Goal: Task Accomplishment & Management: Manage account settings

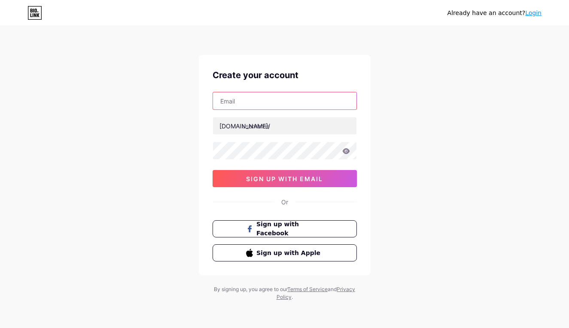
click at [260, 105] on input "text" at bounding box center [284, 100] width 143 height 17
click at [184, 119] on div "Already have an account? Login Create your account bio.link/ 0cAFcWeA7pk5Bv3wBs…" at bounding box center [284, 164] width 569 height 328
click at [252, 110] on div "bio.link/ 0cAFcWeA7pk5Bv3wBslSnmEQqPzBvMDTAUmxaiHUbE24dyRuGAD9LWpRdgoPWX-wtbjvp…" at bounding box center [284, 139] width 144 height 95
click at [252, 104] on input "text" at bounding box center [284, 100] width 143 height 17
type input "[EMAIL_ADDRESS][DOMAIN_NAME]"
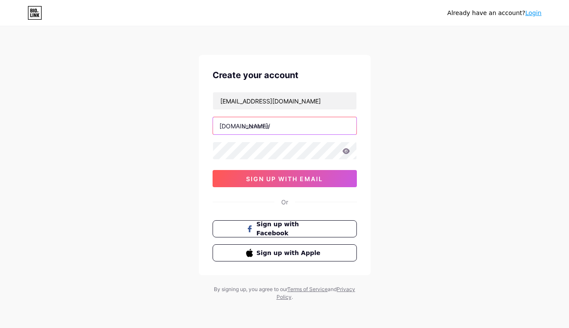
click at [261, 121] on input "text" at bounding box center [284, 125] width 143 height 17
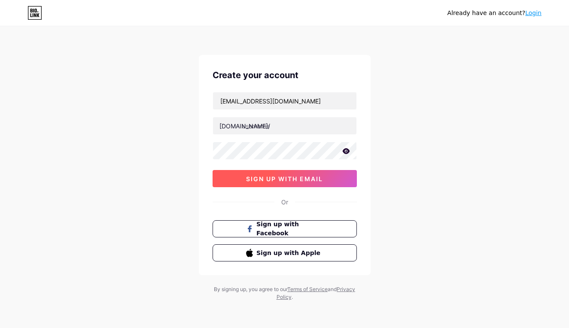
click at [267, 181] on span "sign up with email" at bounding box center [284, 178] width 77 height 7
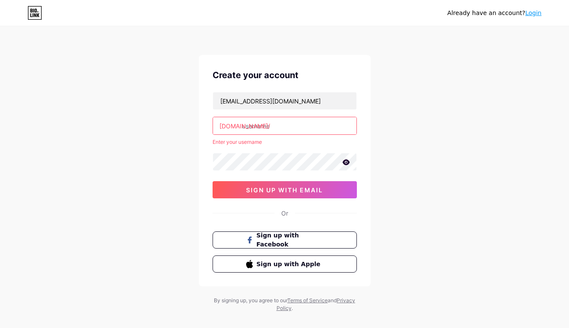
click at [268, 129] on input "text" at bounding box center [284, 125] width 143 height 17
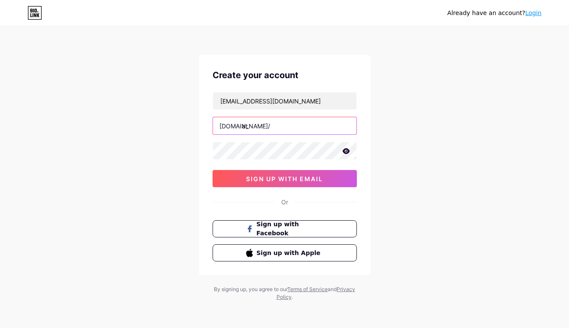
type input "a"
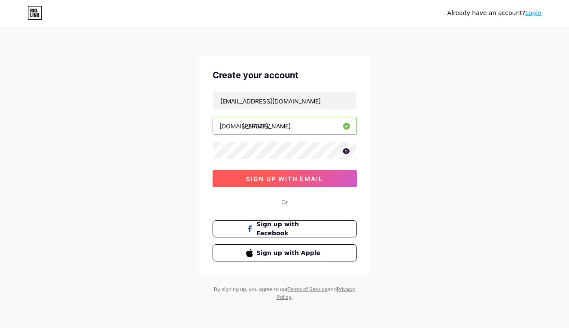
type input "catherine_ava"
click at [285, 172] on button "sign up with email" at bounding box center [284, 178] width 144 height 17
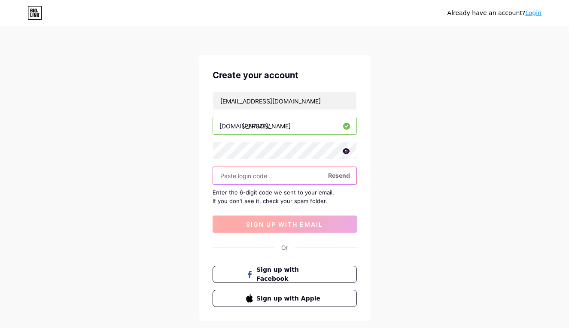
click at [285, 172] on input "text" at bounding box center [284, 175] width 143 height 17
type input "3"
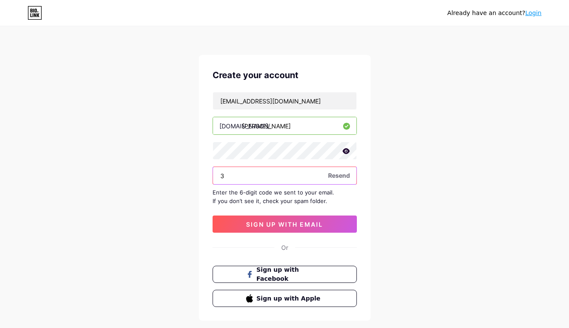
click at [272, 174] on input "3" at bounding box center [284, 175] width 143 height 17
click at [273, 174] on input "3" at bounding box center [284, 175] width 143 height 17
click at [274, 174] on input "3" at bounding box center [284, 175] width 143 height 17
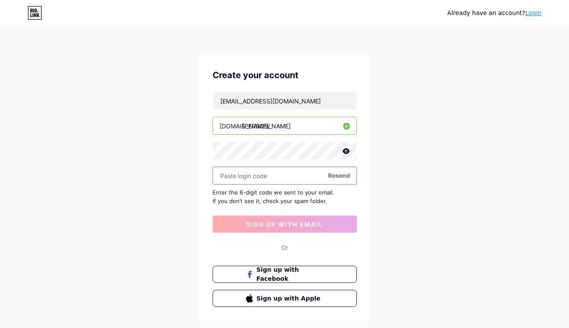
click at [270, 179] on input "text" at bounding box center [284, 175] width 143 height 17
click at [338, 182] on input "text" at bounding box center [284, 175] width 143 height 17
click at [333, 174] on span "Resend" at bounding box center [339, 175] width 22 height 9
click at [312, 174] on input "text" at bounding box center [284, 175] width 143 height 17
click at [298, 181] on input "text" at bounding box center [284, 175] width 143 height 17
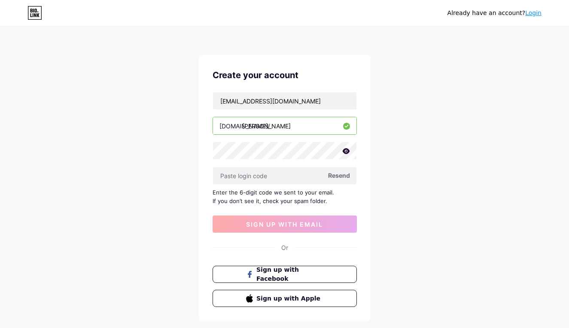
click at [348, 191] on div "Enter the 6-digit code we sent to your email. If you don’t see it, check your s…" at bounding box center [284, 196] width 144 height 17
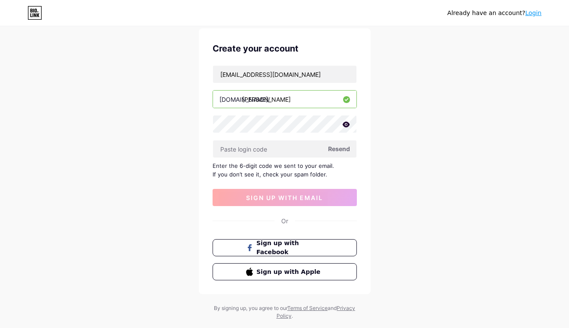
scroll to position [42, 0]
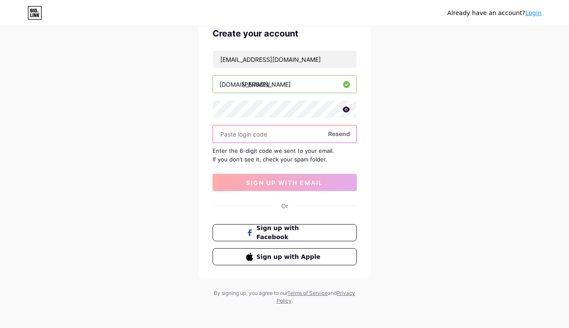
click at [274, 132] on input "text" at bounding box center [284, 133] width 143 height 17
type input "839644"
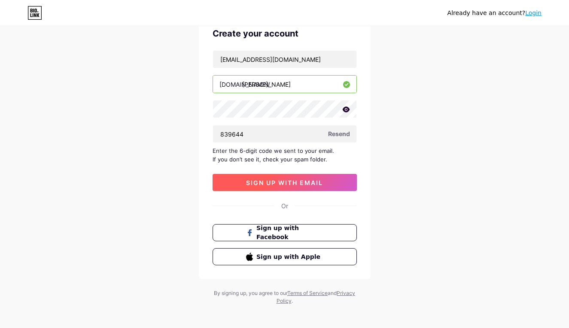
click at [275, 183] on span "sign up with email" at bounding box center [284, 182] width 77 height 7
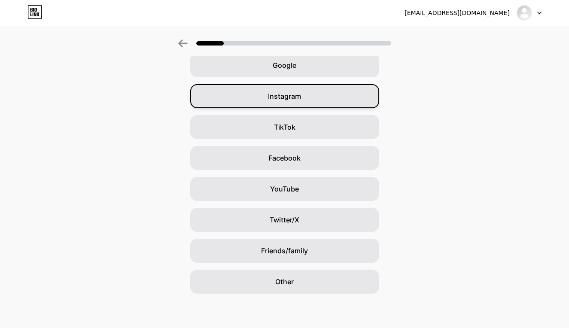
scroll to position [42, 0]
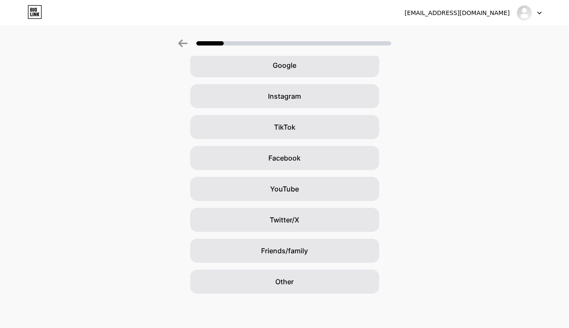
click at [308, 266] on div "Google Instagram TikTok Facebook YouTube Twitter/X Friends/family Other" at bounding box center [284, 173] width 569 height 240
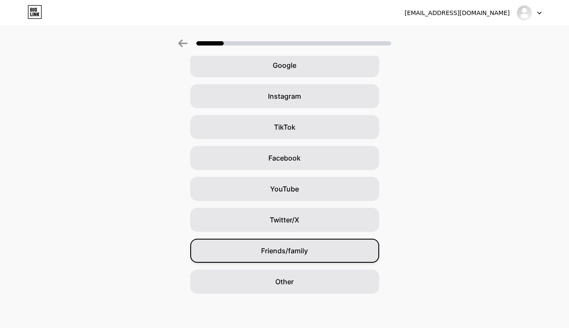
click at [308, 256] on div "Friends/family" at bounding box center [284, 251] width 189 height 24
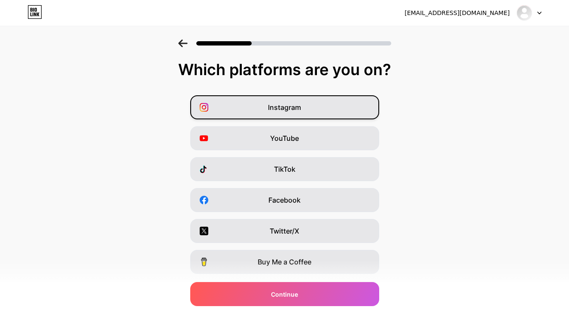
click at [328, 110] on div "Instagram" at bounding box center [284, 107] width 189 height 24
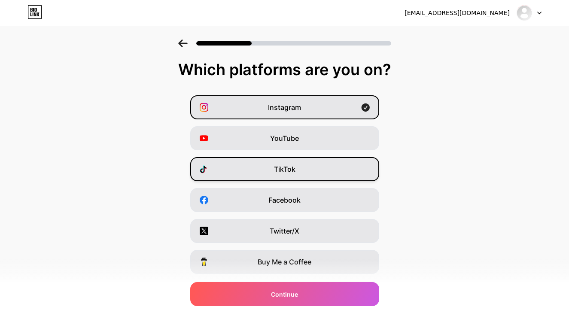
click at [316, 172] on div "TikTok" at bounding box center [284, 169] width 189 height 24
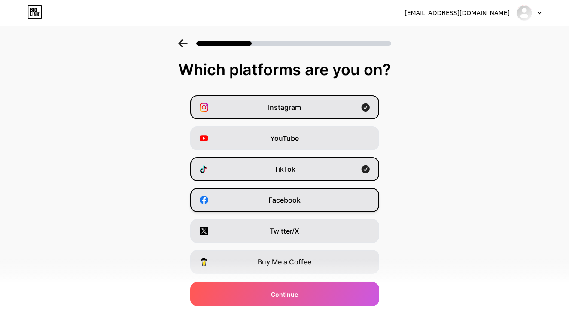
click at [308, 204] on div "Facebook" at bounding box center [284, 200] width 189 height 24
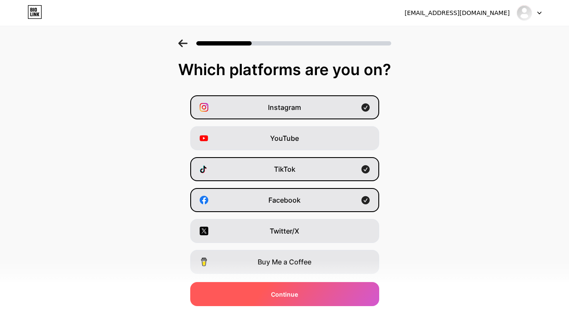
click at [303, 294] on div "Continue" at bounding box center [284, 294] width 189 height 24
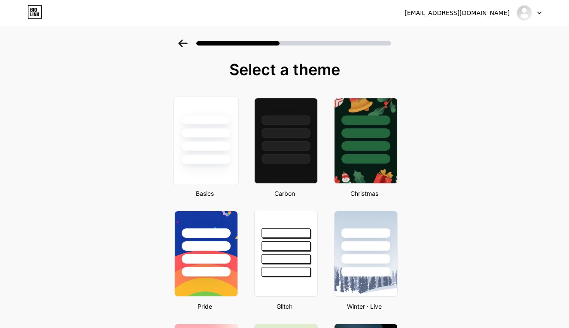
click at [198, 103] on div at bounding box center [205, 130] width 64 height 67
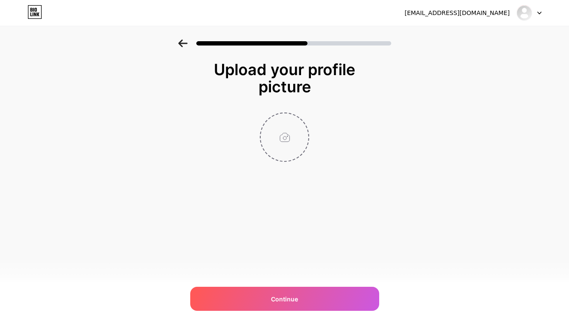
click at [301, 136] on input "file" at bounding box center [285, 137] width 48 height 48
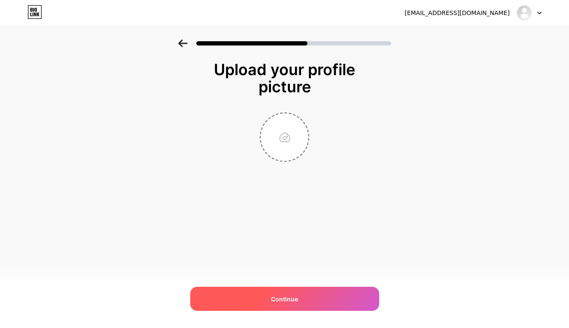
click at [306, 301] on div "Continue" at bounding box center [284, 299] width 189 height 24
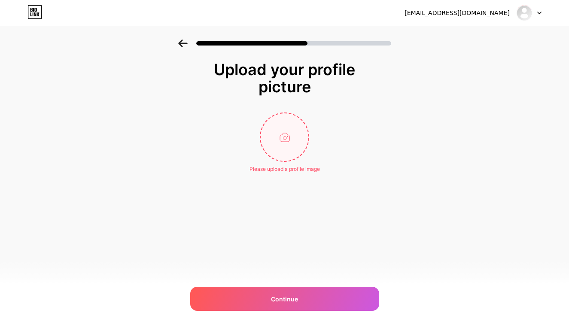
click at [278, 134] on input "file" at bounding box center [285, 137] width 48 height 48
click at [289, 136] on input "file" at bounding box center [285, 137] width 48 height 48
type input "C:\fakepath\IMG_6036.JPG"
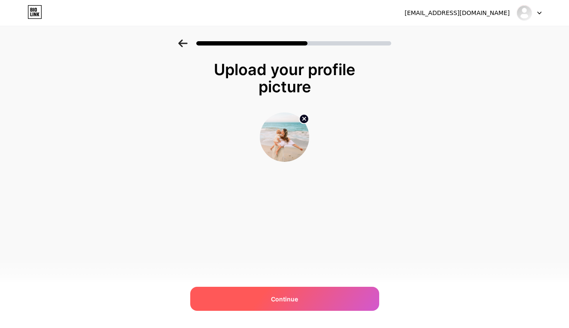
click at [294, 297] on span "Continue" at bounding box center [284, 298] width 27 height 9
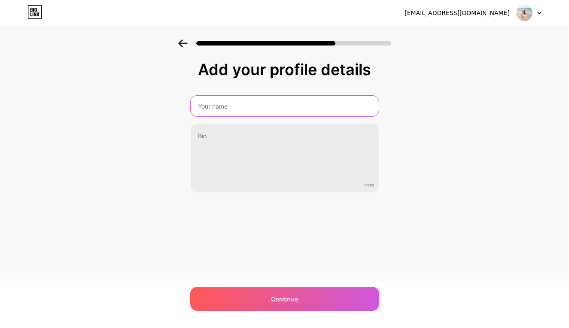
click at [276, 106] on input "text" at bounding box center [285, 106] width 188 height 21
type input "Catherine Reyes"
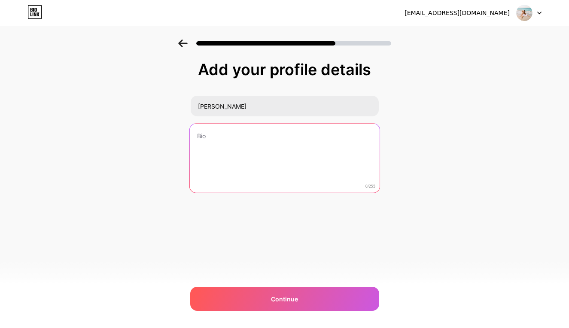
click at [278, 137] on textarea at bounding box center [284, 159] width 190 height 70
drag, startPoint x: 280, startPoint y: 155, endPoint x: 195, endPoint y: 134, distance: 87.3
click at [195, 134] on textarea "Mama" at bounding box center [284, 159] width 190 height 70
paste textarea "✨ Nutritionist | M.S. Nutrition 🌿 Simple swaps for natural, low-tox living 🍄 Fo…"
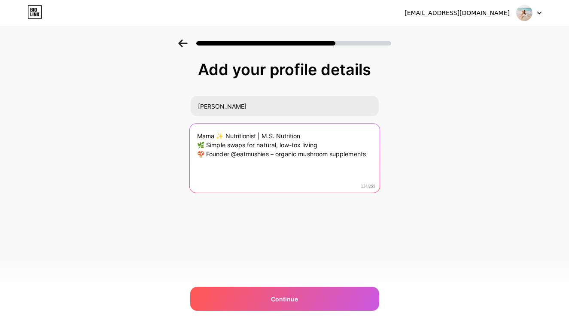
click at [312, 133] on textarea "Mama ✨ Nutritionist | M.S. Nutrition 🌿 Simple swaps for natural, low-tox living…" at bounding box center [284, 159] width 190 height 70
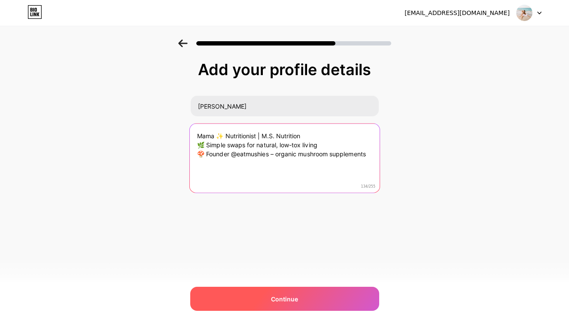
type textarea "Mama ✨ Nutritionist | M.S. Nutrition 🌿 Simple swaps for natural, low-tox living…"
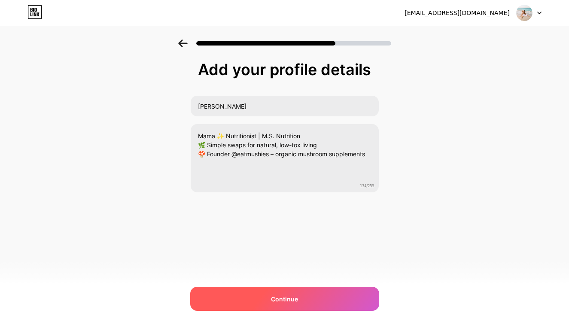
click at [309, 301] on div "Continue" at bounding box center [284, 299] width 189 height 24
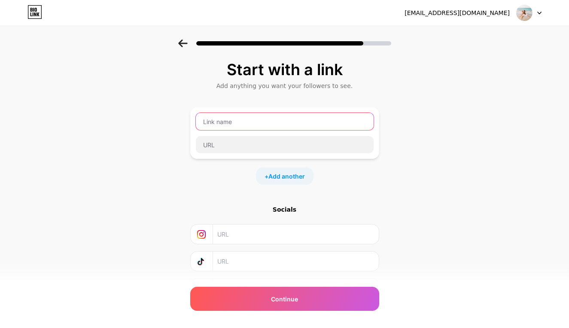
click at [278, 130] on input "text" at bounding box center [285, 121] width 178 height 17
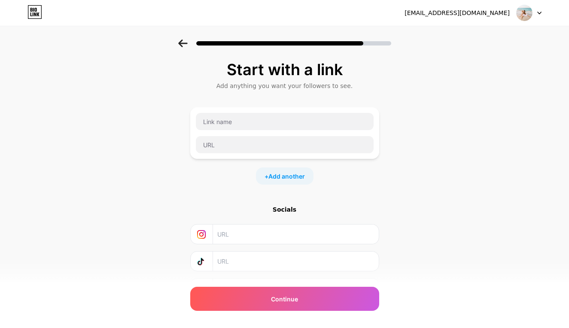
click at [265, 237] on input "text" at bounding box center [295, 233] width 156 height 19
type input "c"
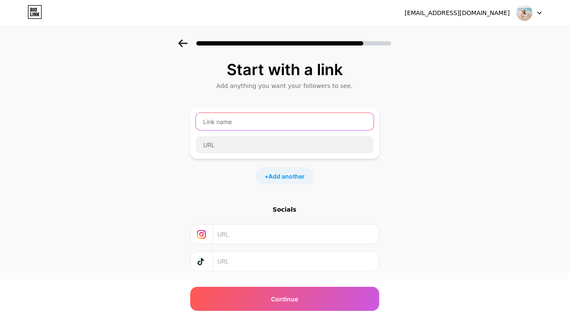
click at [274, 123] on input "text" at bounding box center [285, 121] width 178 height 17
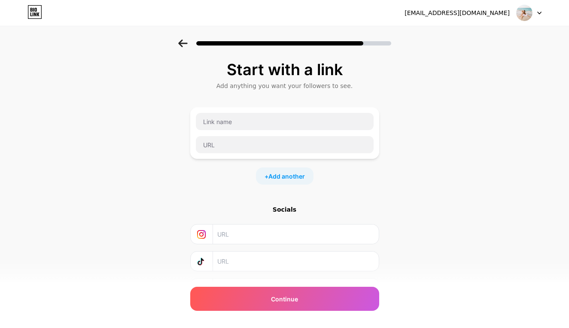
click at [315, 236] on input "text" at bounding box center [295, 233] width 156 height 19
paste input "https://www.instagram.com/catherine_ava/"
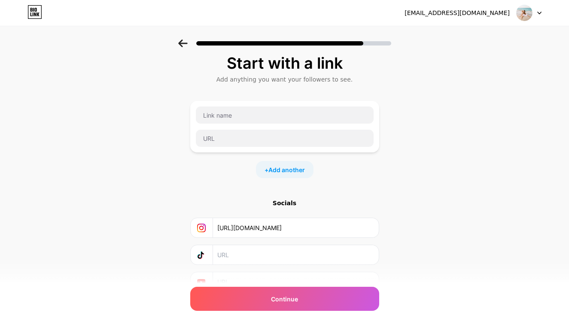
scroll to position [9, 0]
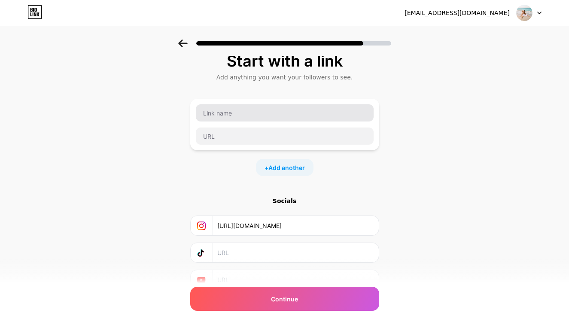
type input "https://www.instagram.com/catherine_ava/"
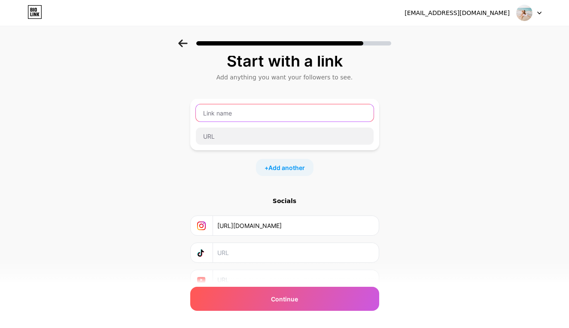
click at [333, 109] on input "text" at bounding box center [285, 112] width 178 height 17
type input "E"
type input "M"
type input "Eat Mushies"
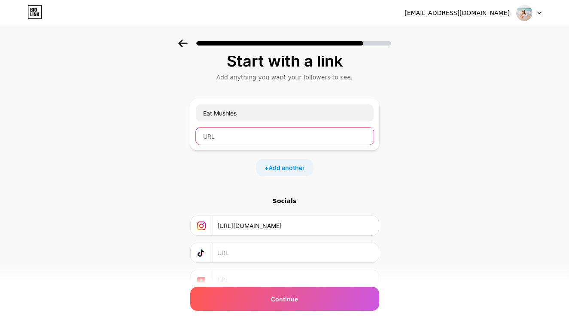
click at [292, 132] on input "text" at bounding box center [285, 135] width 178 height 17
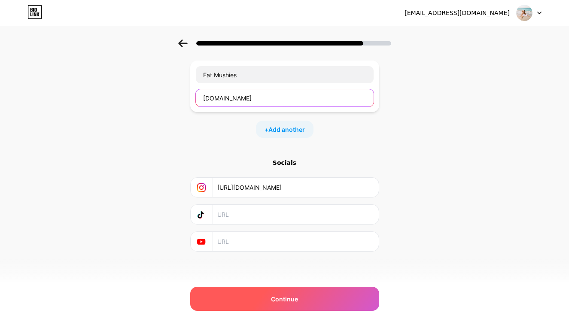
type input "www.eatmushies.com"
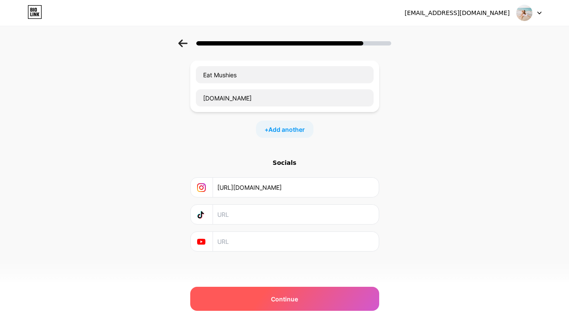
click at [352, 288] on div "Continue" at bounding box center [284, 299] width 189 height 24
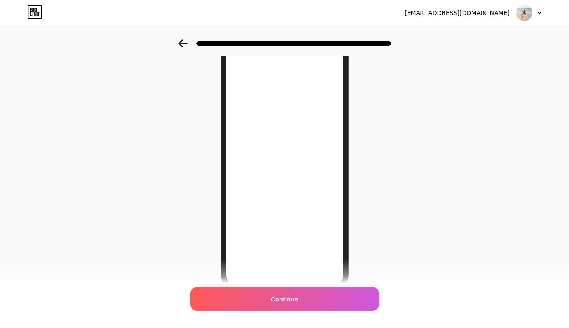
scroll to position [69, 0]
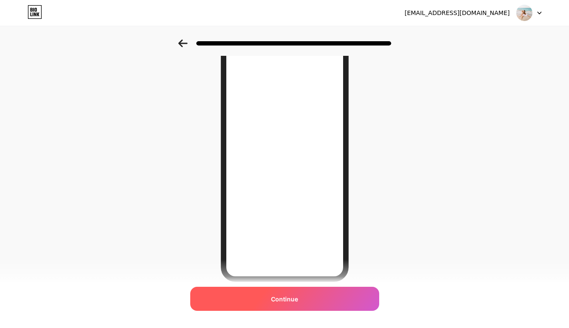
click at [352, 291] on div "Continue" at bounding box center [284, 299] width 189 height 24
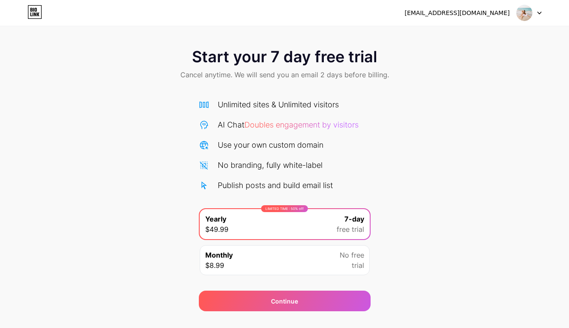
click at [38, 12] on icon at bounding box center [34, 12] width 15 height 14
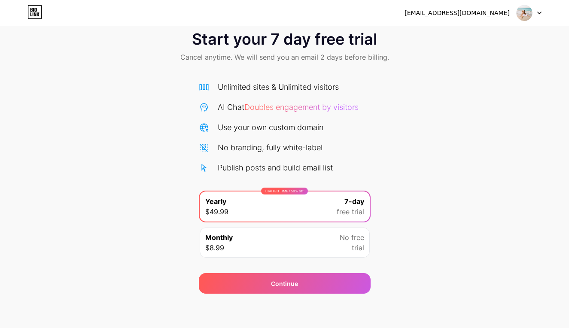
scroll to position [18, 0]
click at [274, 244] on div "Monthly $8.99 No free trial" at bounding box center [285, 242] width 170 height 30
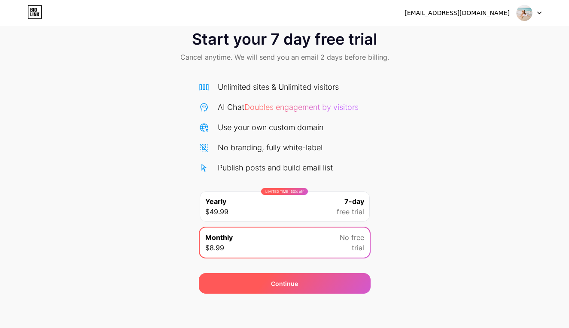
click at [299, 292] on div "Continue" at bounding box center [285, 283] width 172 height 21
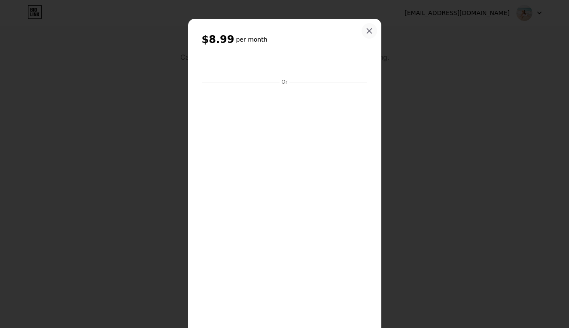
scroll to position [0, 0]
click at [372, 31] on icon at bounding box center [369, 30] width 7 height 7
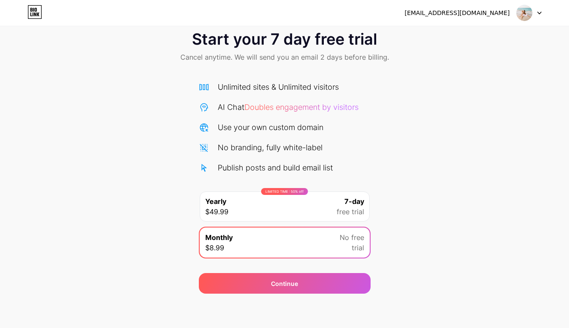
scroll to position [18, 0]
click at [530, 13] on img at bounding box center [524, 13] width 16 height 16
click at [538, 15] on div at bounding box center [528, 12] width 25 height 15
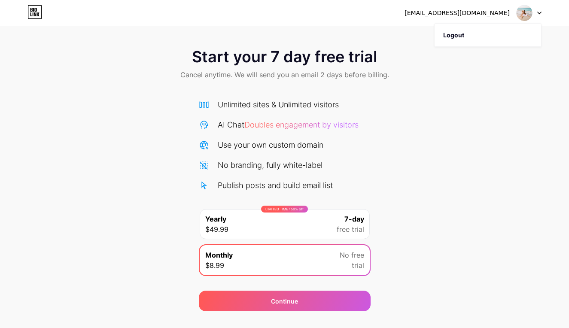
scroll to position [0, 0]
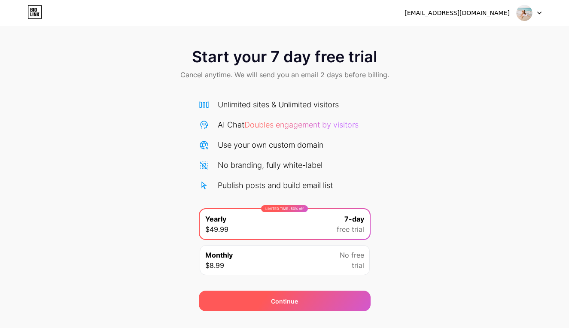
click at [316, 296] on div "Continue" at bounding box center [285, 301] width 172 height 21
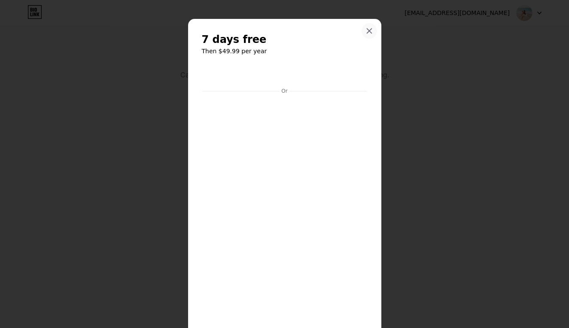
click at [366, 33] on icon at bounding box center [369, 30] width 7 height 7
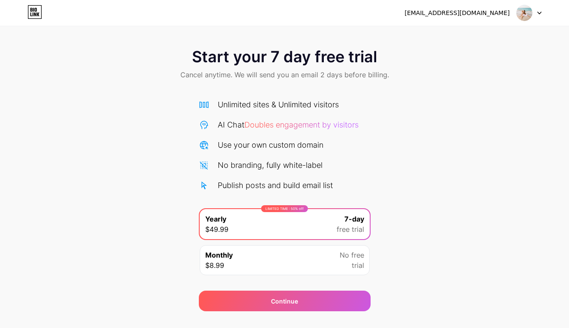
click at [539, 15] on div at bounding box center [528, 12] width 25 height 15
click at [482, 97] on div "Start your 7 day free trial Cancel anytime. We will send you an email 2 days be…" at bounding box center [284, 175] width 569 height 272
click at [458, 10] on div "[EMAIL_ADDRESS][DOMAIN_NAME]" at bounding box center [456, 13] width 105 height 9
click at [120, 21] on div "anisecatherine@gmail.com Logout" at bounding box center [284, 13] width 569 height 26
click at [49, 33] on div "Start your 7 day free trial Cancel anytime. We will send you an email 2 days be…" at bounding box center [284, 155] width 569 height 311
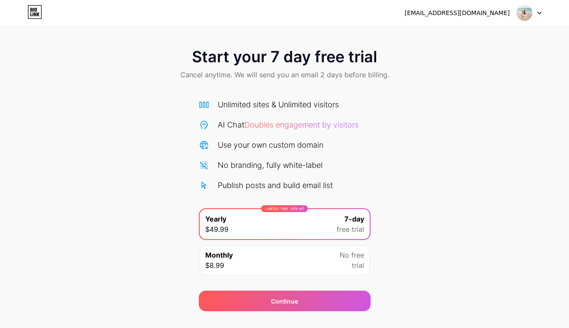
click at [17, 19] on div "anisecatherine@gmail.com Logout" at bounding box center [284, 12] width 569 height 15
click at [537, 11] on div at bounding box center [528, 12] width 25 height 15
click at [461, 35] on li "Logout" at bounding box center [487, 35] width 106 height 23
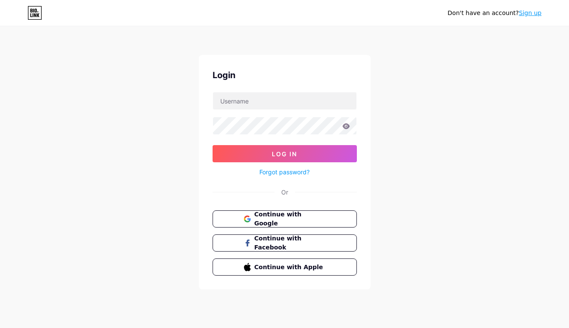
click at [194, 179] on div "Don't have an account? Sign up Login Log In Forgot password? Or Continue with G…" at bounding box center [284, 158] width 569 height 317
click at [252, 105] on input "text" at bounding box center [284, 100] width 143 height 17
type input "catherine_ava"
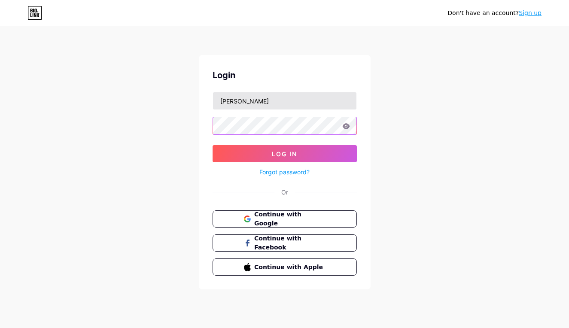
click at [284, 154] on button "Log In" at bounding box center [284, 153] width 144 height 17
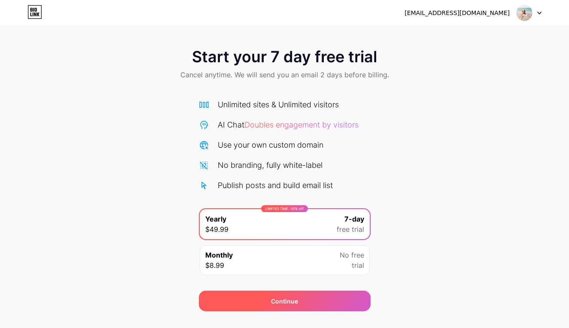
click at [315, 310] on div "Continue" at bounding box center [285, 301] width 172 height 21
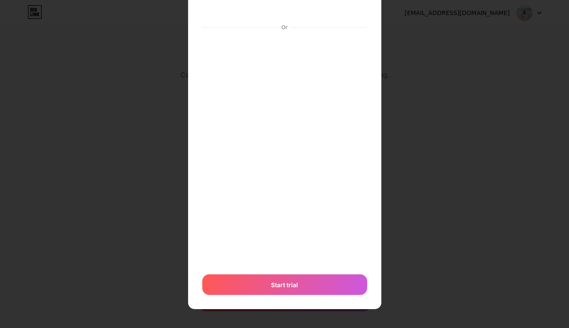
scroll to position [64, 0]
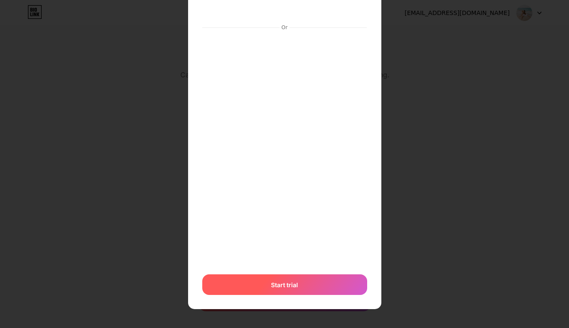
click at [326, 289] on div "Start trial" at bounding box center [284, 284] width 165 height 21
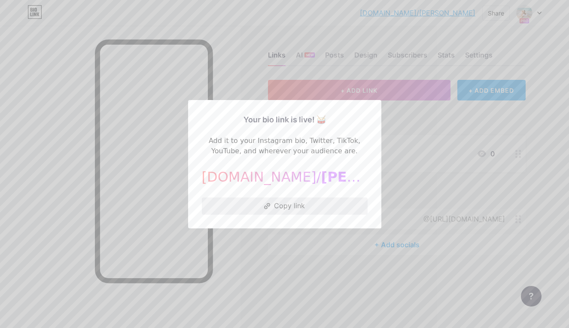
click at [313, 206] on button "Copy link" at bounding box center [285, 205] width 166 height 17
click at [543, 121] on div at bounding box center [284, 164] width 569 height 328
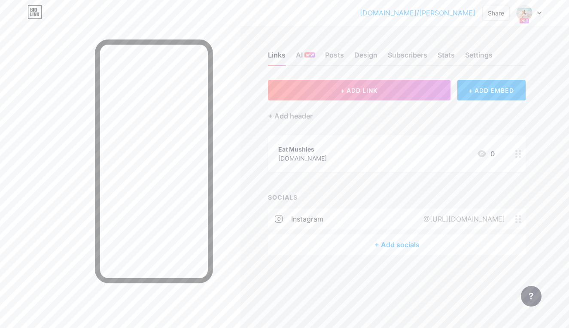
click at [537, 13] on div at bounding box center [528, 12] width 25 height 15
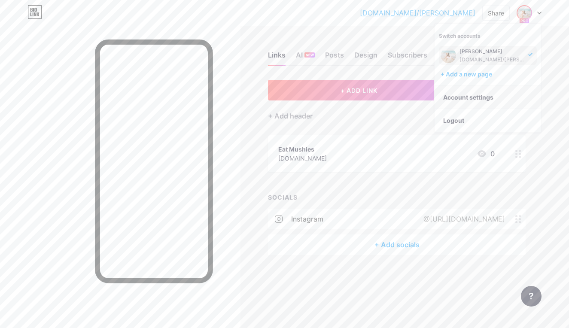
click at [481, 94] on link "Account settings" at bounding box center [487, 97] width 106 height 23
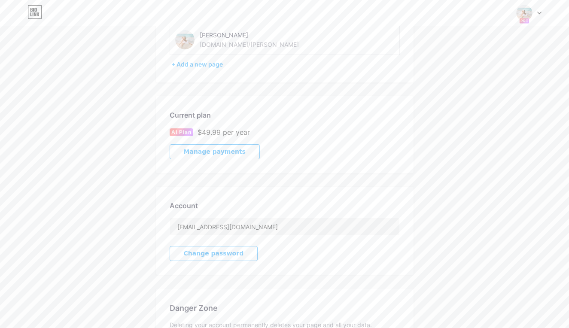
scroll to position [73, 0]
click at [226, 155] on button "Manage payments" at bounding box center [215, 149] width 90 height 15
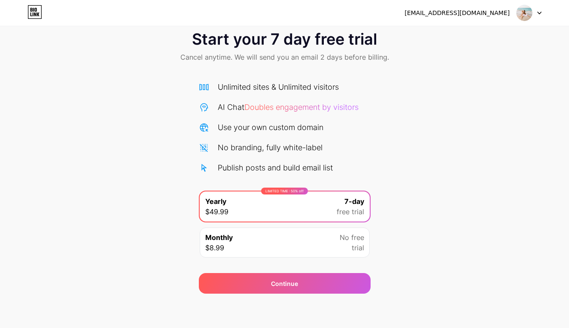
scroll to position [18, 0]
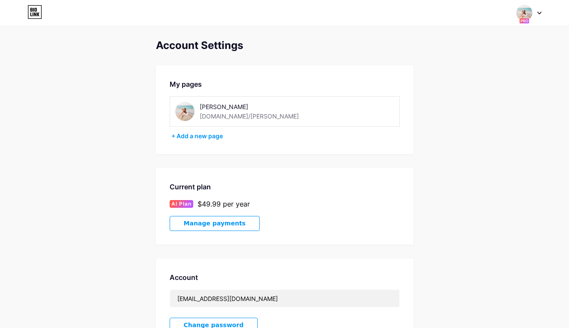
click at [33, 14] on icon at bounding box center [34, 12] width 15 height 14
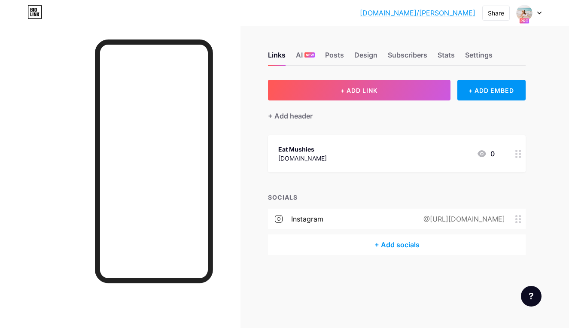
click at [402, 248] on div "+ Add socials" at bounding box center [397, 244] width 258 height 21
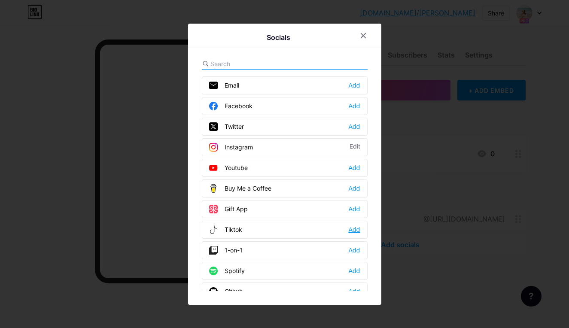
click at [349, 227] on div "Add" at bounding box center [354, 229] width 12 height 9
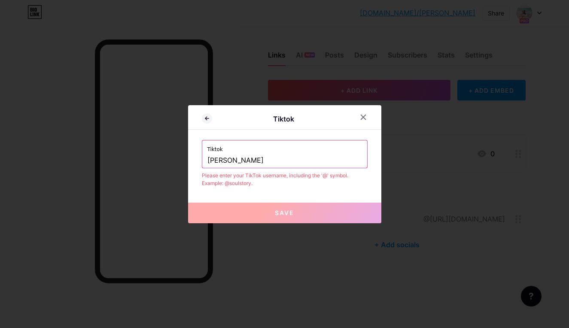
click at [298, 162] on input "catherine_avaa" at bounding box center [284, 160] width 155 height 15
click at [300, 212] on button "Save" at bounding box center [284, 213] width 193 height 21
click at [206, 160] on div "Tiktok catherine_avaa" at bounding box center [284, 153] width 165 height 27
click at [208, 162] on input "catherine_avaa" at bounding box center [284, 160] width 155 height 15
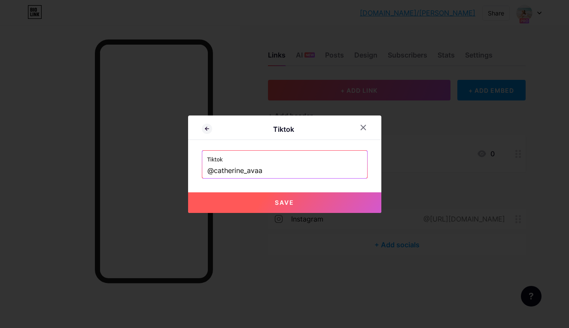
click at [230, 203] on button "Save" at bounding box center [284, 202] width 193 height 21
type input "https://tiktok.com/@catherine_avaa"
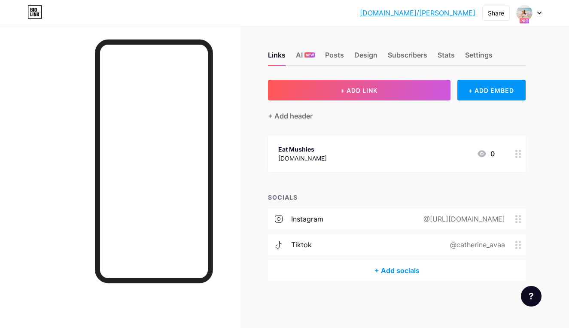
click at [504, 244] on div "@catherine_avaa" at bounding box center [475, 244] width 79 height 10
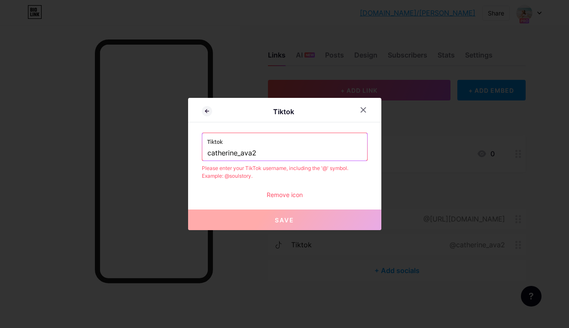
click at [209, 154] on input "catherine_ava2" at bounding box center [284, 153] width 155 height 15
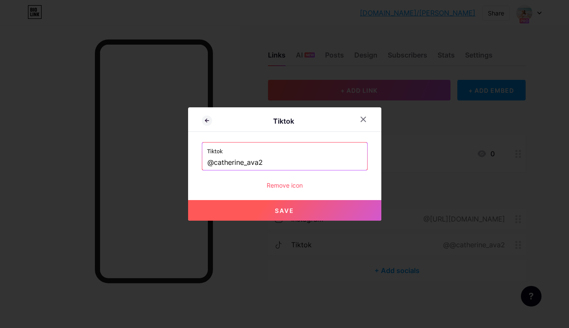
click at [234, 208] on button "Save" at bounding box center [284, 210] width 193 height 21
type input "https://tiktok.com/@catherine_ava2"
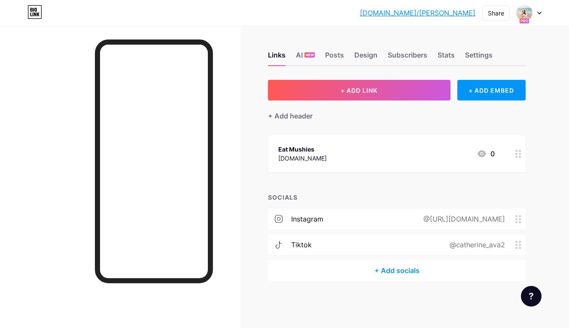
click at [412, 149] on div "Eat Mushies www.eatmushies.com 0" at bounding box center [386, 154] width 216 height 20
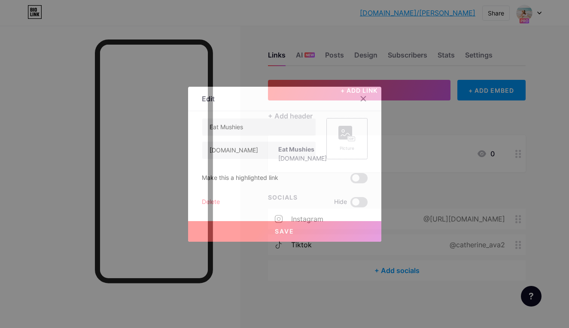
click at [343, 137] on rect at bounding box center [345, 133] width 14 height 14
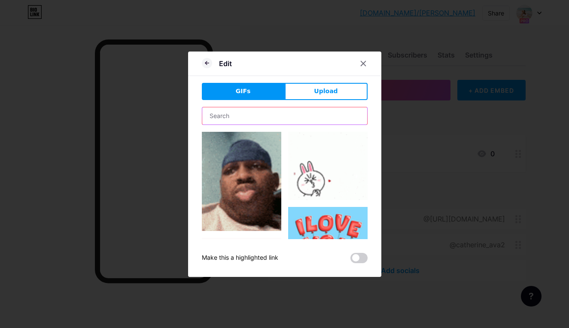
click at [286, 114] on input "text" at bounding box center [284, 115] width 165 height 17
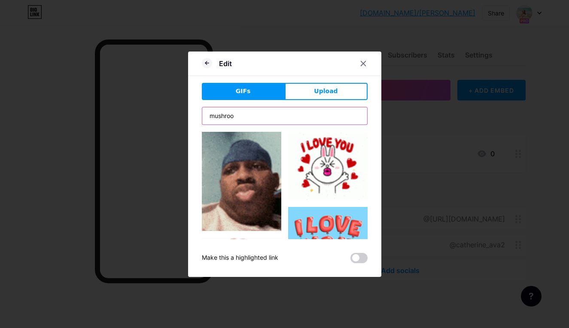
type input "mushroom"
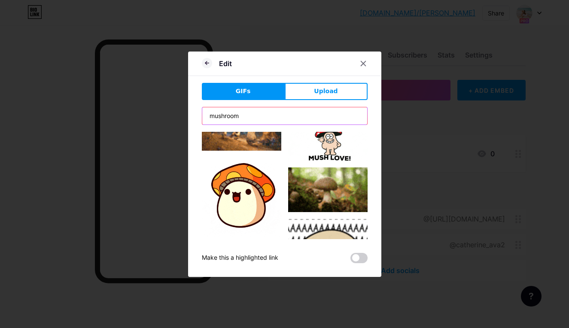
scroll to position [352, 0]
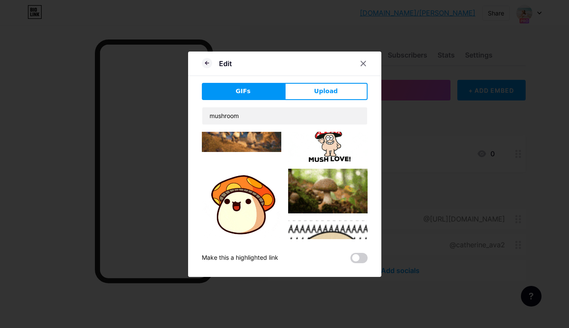
click at [237, 204] on img at bounding box center [241, 198] width 79 height 79
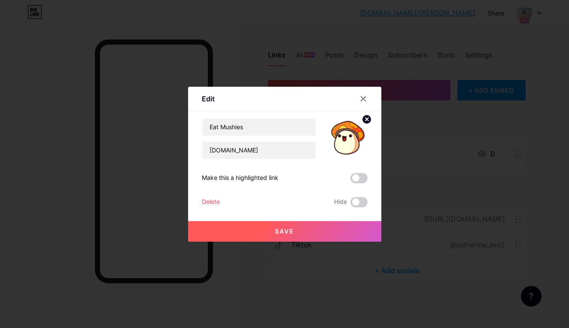
click at [268, 243] on div at bounding box center [284, 164] width 569 height 328
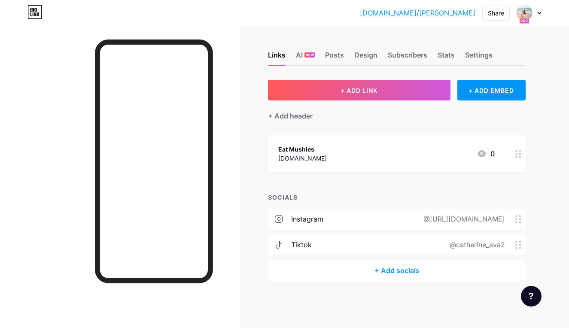
click at [457, 150] on div "Eat Mushies www.eatmushies.com 0" at bounding box center [386, 154] width 216 height 20
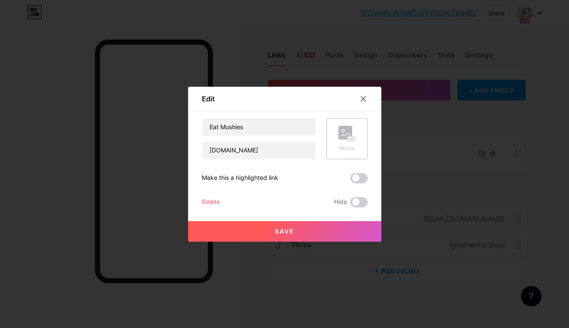
click at [333, 140] on div "Picture" at bounding box center [346, 138] width 41 height 41
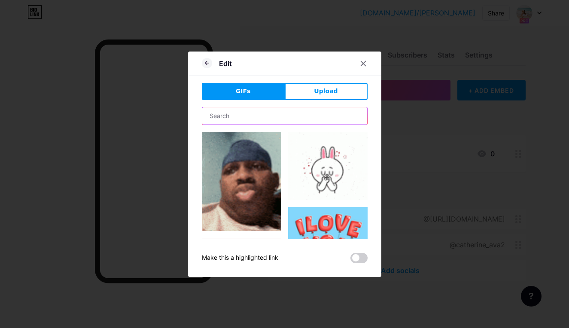
click at [247, 117] on input "text" at bounding box center [284, 115] width 165 height 17
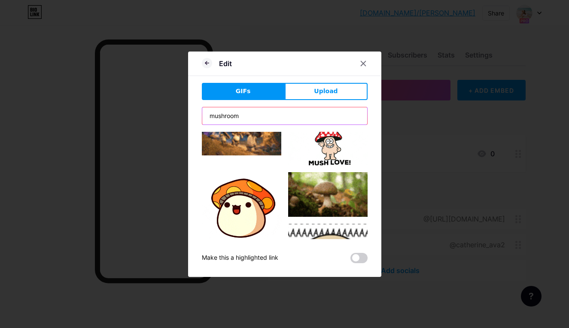
scroll to position [349, 0]
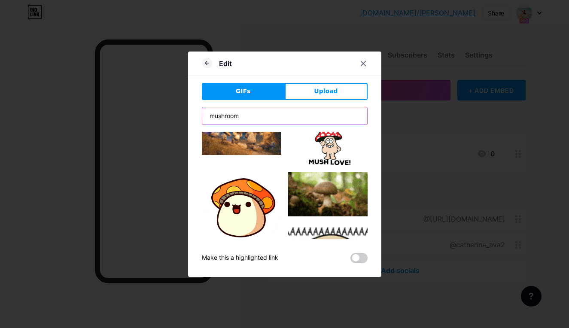
type input "mushroom"
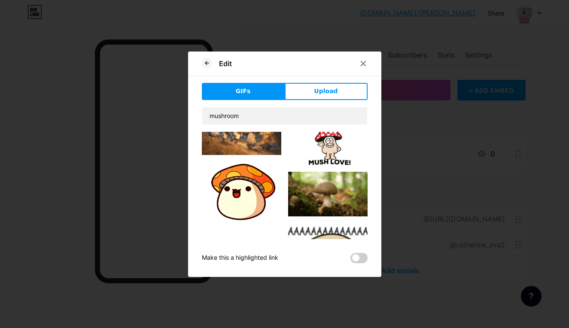
click at [236, 205] on img at bounding box center [241, 201] width 79 height 79
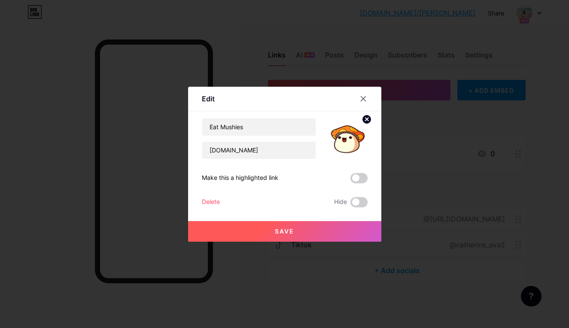
click at [297, 230] on button "Save" at bounding box center [284, 231] width 193 height 21
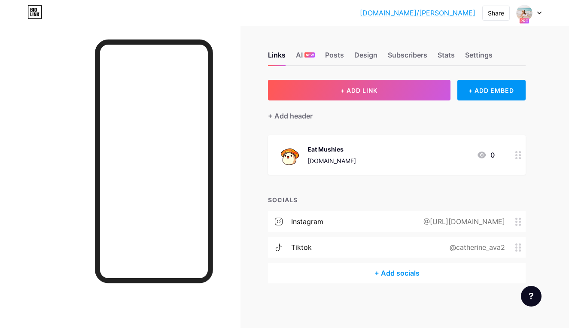
scroll to position [0, 0]
click at [359, 48] on div "Links AI NEW Posts Design Subscribers Stats Settings" at bounding box center [397, 51] width 258 height 30
click at [361, 54] on div "Design" at bounding box center [365, 57] width 23 height 15
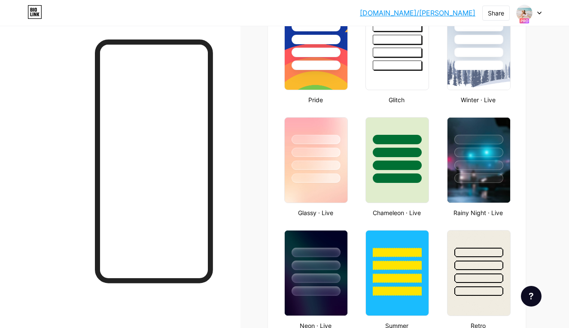
scroll to position [364, 0]
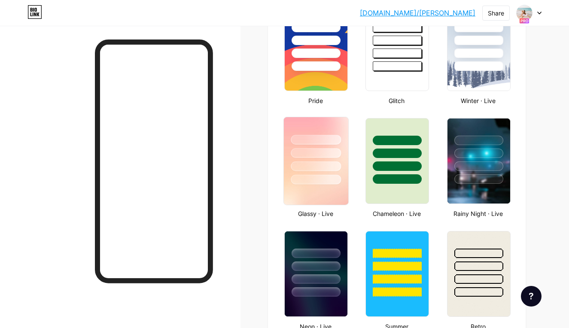
click at [325, 177] on div at bounding box center [316, 180] width 50 height 10
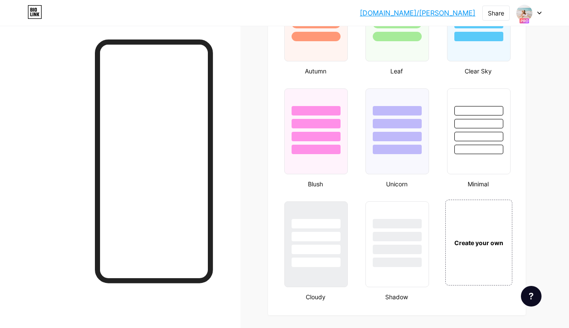
scroll to position [876, 0]
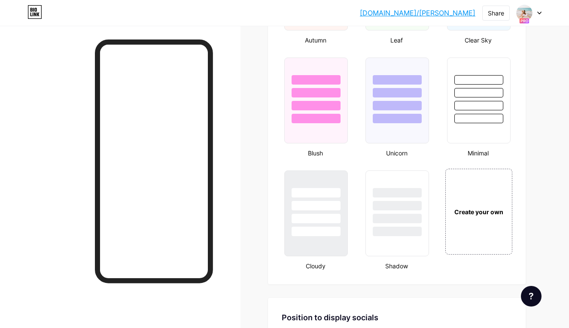
click at [334, 186] on div at bounding box center [316, 203] width 64 height 67
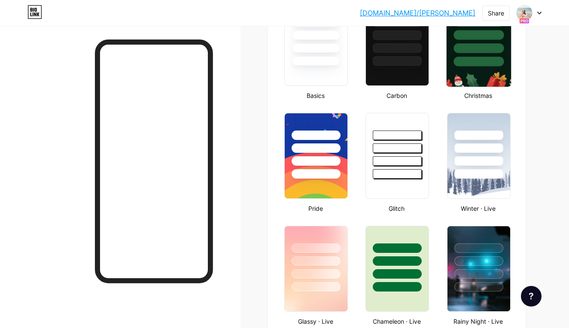
scroll to position [277, 0]
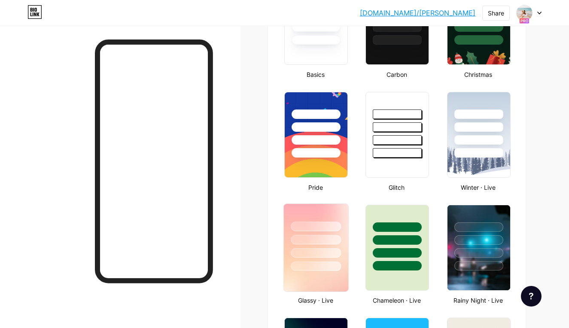
click at [306, 246] on div at bounding box center [316, 237] width 64 height 67
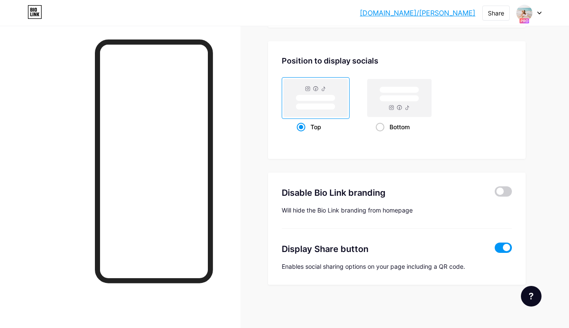
scroll to position [1133, 0]
click at [376, 122] on div "Bottom" at bounding box center [400, 127] width 48 height 16
click at [376, 135] on input "Bottom" at bounding box center [379, 138] width 6 height 6
radio input "true"
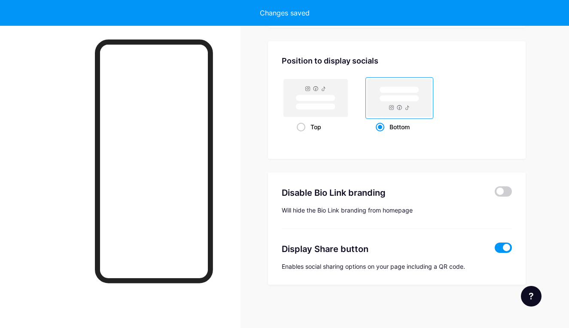
type input "Mama ✨ Nutritionist | M.S. Nutrition🌿 Simple swaps for natural, low-tox living🍄…"
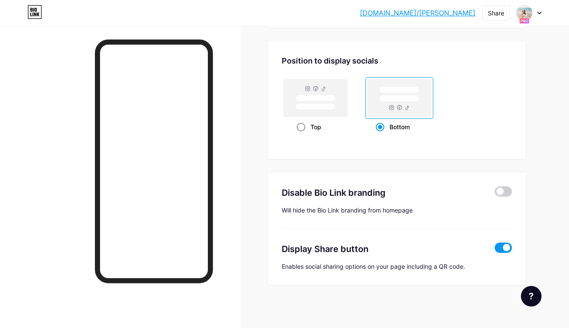
click at [301, 131] on div "Top" at bounding box center [316, 127] width 38 height 16
click at [301, 135] on input "Top" at bounding box center [300, 138] width 6 height 6
radio input "true"
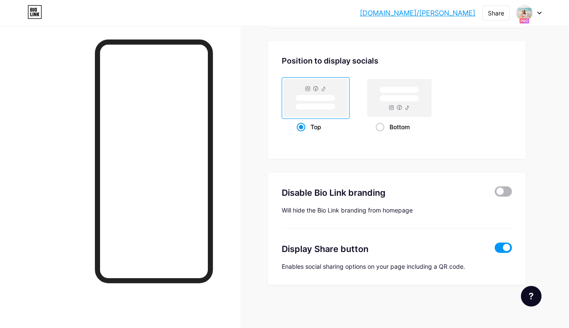
click at [502, 190] on span at bounding box center [502, 191] width 17 height 10
click at [494, 194] on input "checkbox" at bounding box center [494, 194] width 0 height 0
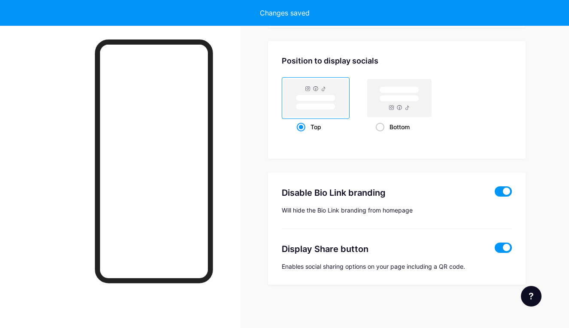
type input "Mama ✨ Nutritionist | M.S. Nutrition🌿 Simple swaps for natural, low-tox living🍄…"
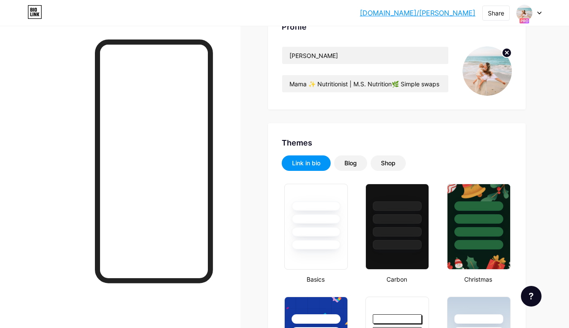
scroll to position [70, 0]
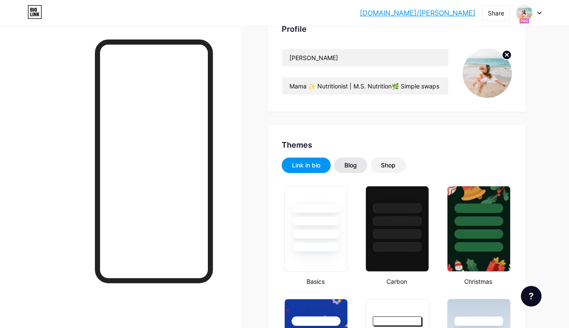
click at [356, 170] on div "Blog" at bounding box center [350, 165] width 33 height 15
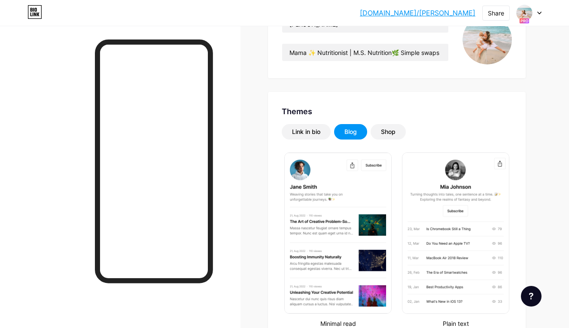
scroll to position [103, 0]
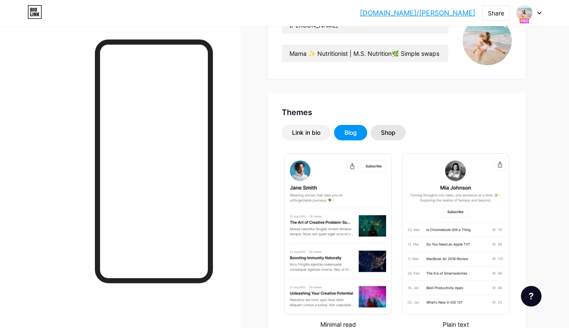
click at [401, 137] on div "Shop" at bounding box center [387, 132] width 35 height 15
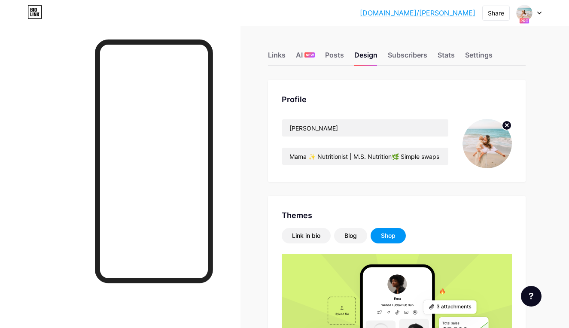
scroll to position [0, 0]
